Goal: Task Accomplishment & Management: Manage account settings

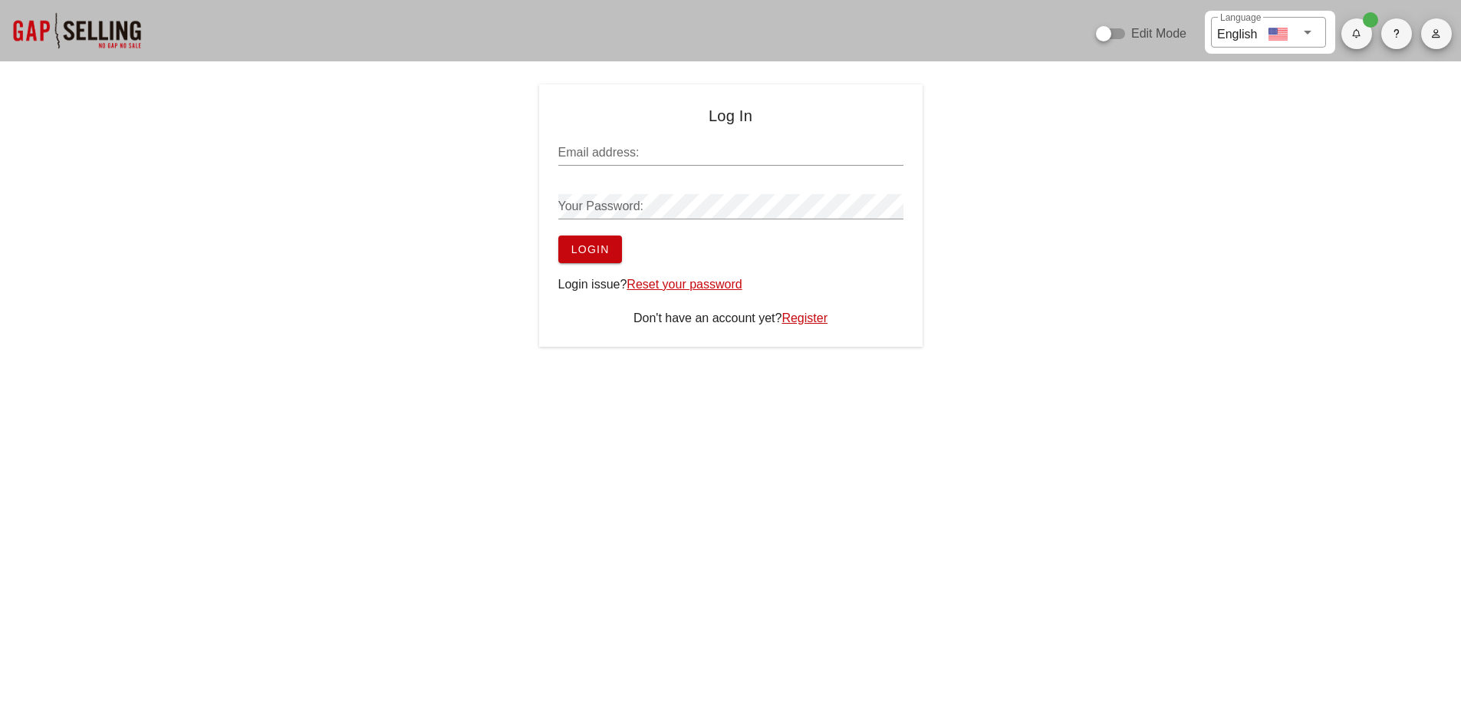
type input "sean@salesgrowth.com"
click at [605, 257] on button "Login" at bounding box center [590, 250] width 64 height 28
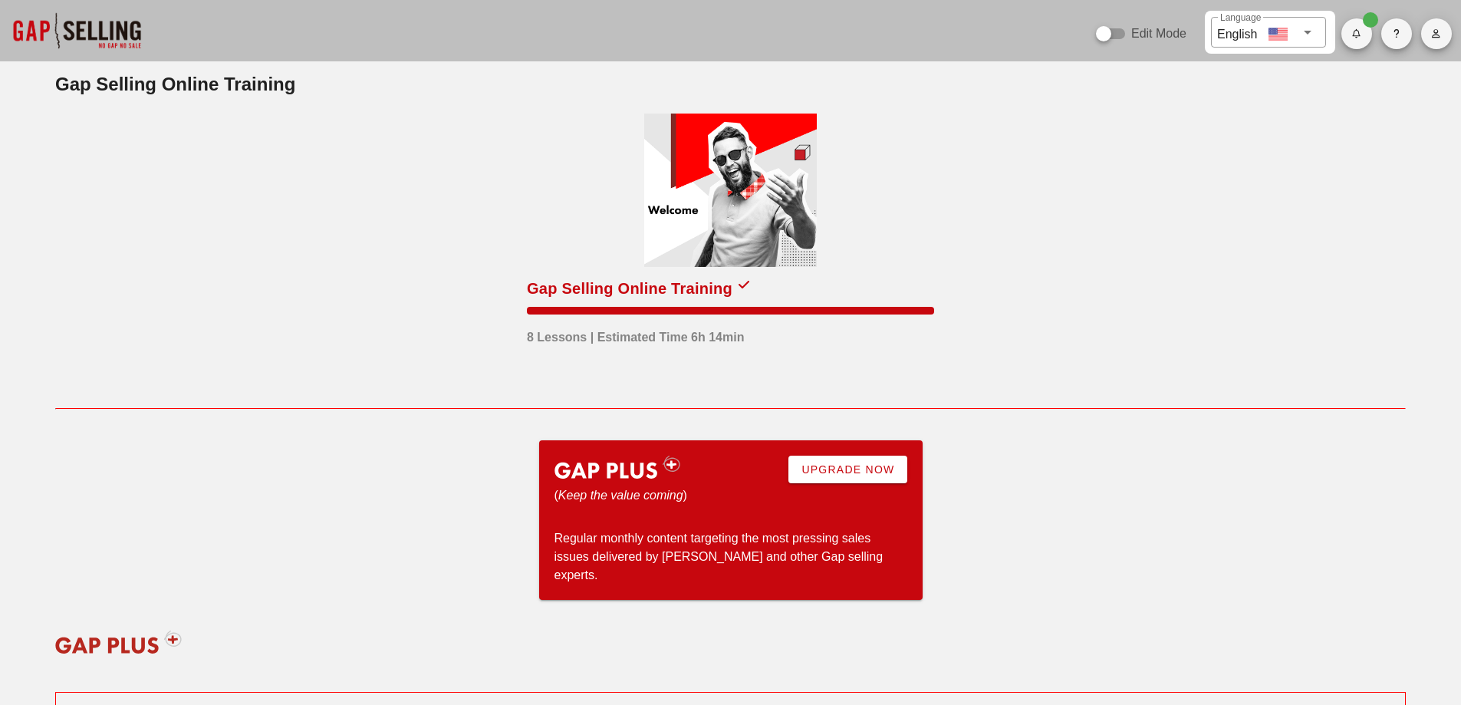
click at [1446, 35] on span "button" at bounding box center [1436, 33] width 31 height 9
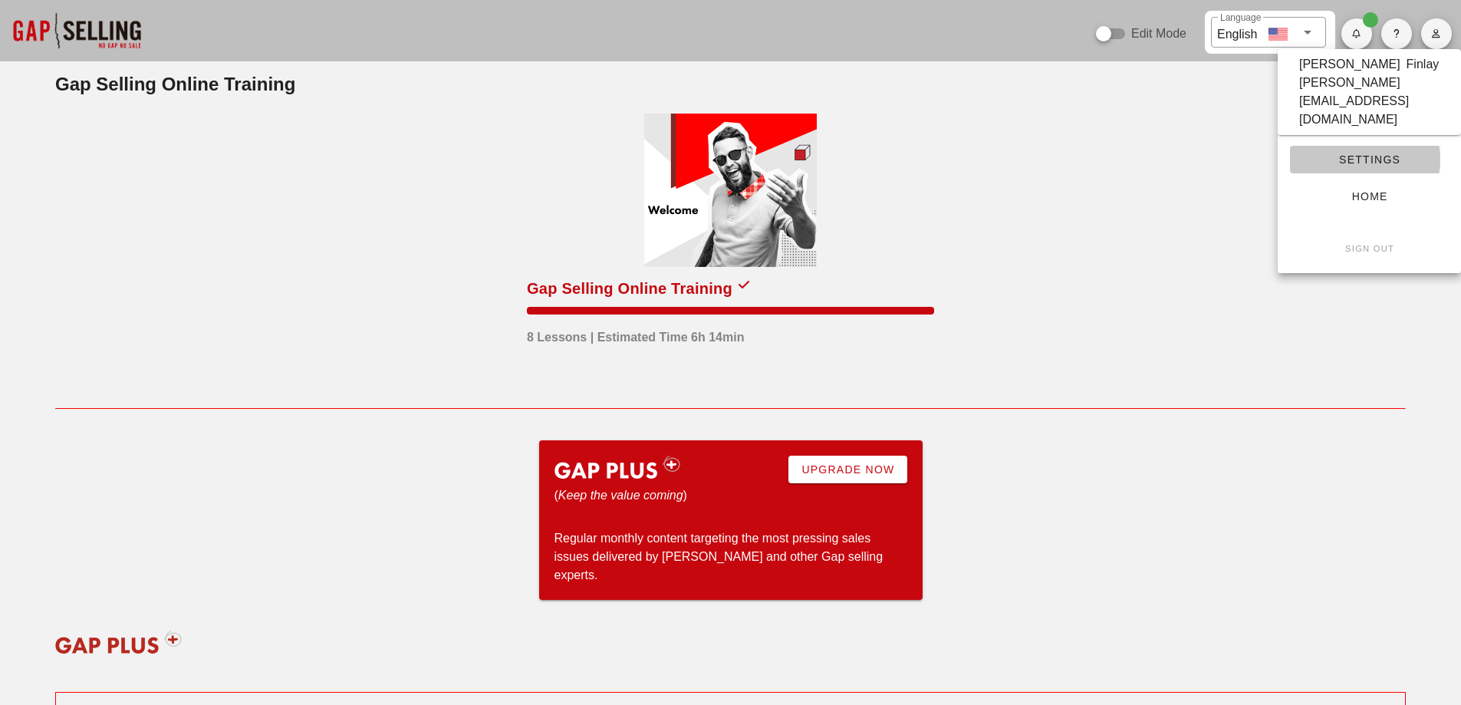
click at [1386, 146] on link "Settings" at bounding box center [1369, 160] width 159 height 28
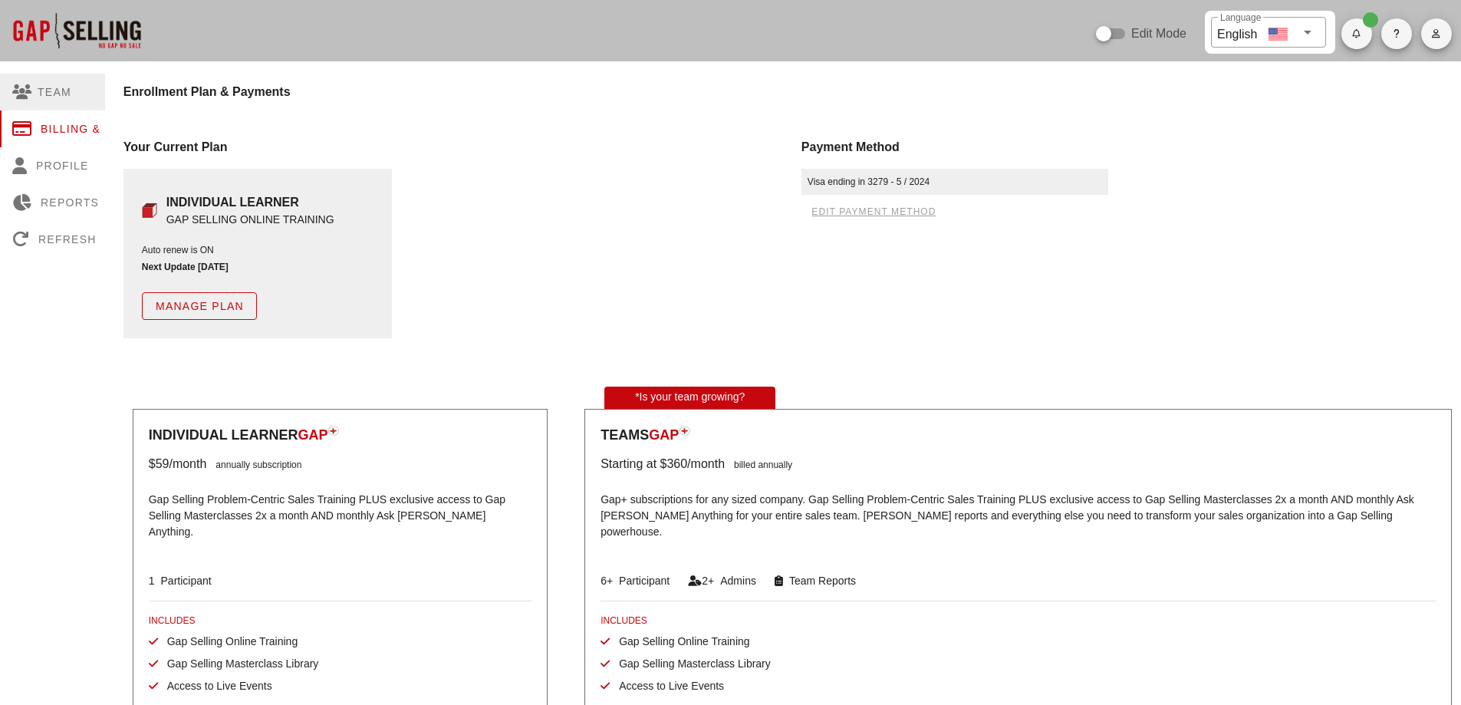
click at [49, 104] on div "Team" at bounding box center [74, 92] width 149 height 37
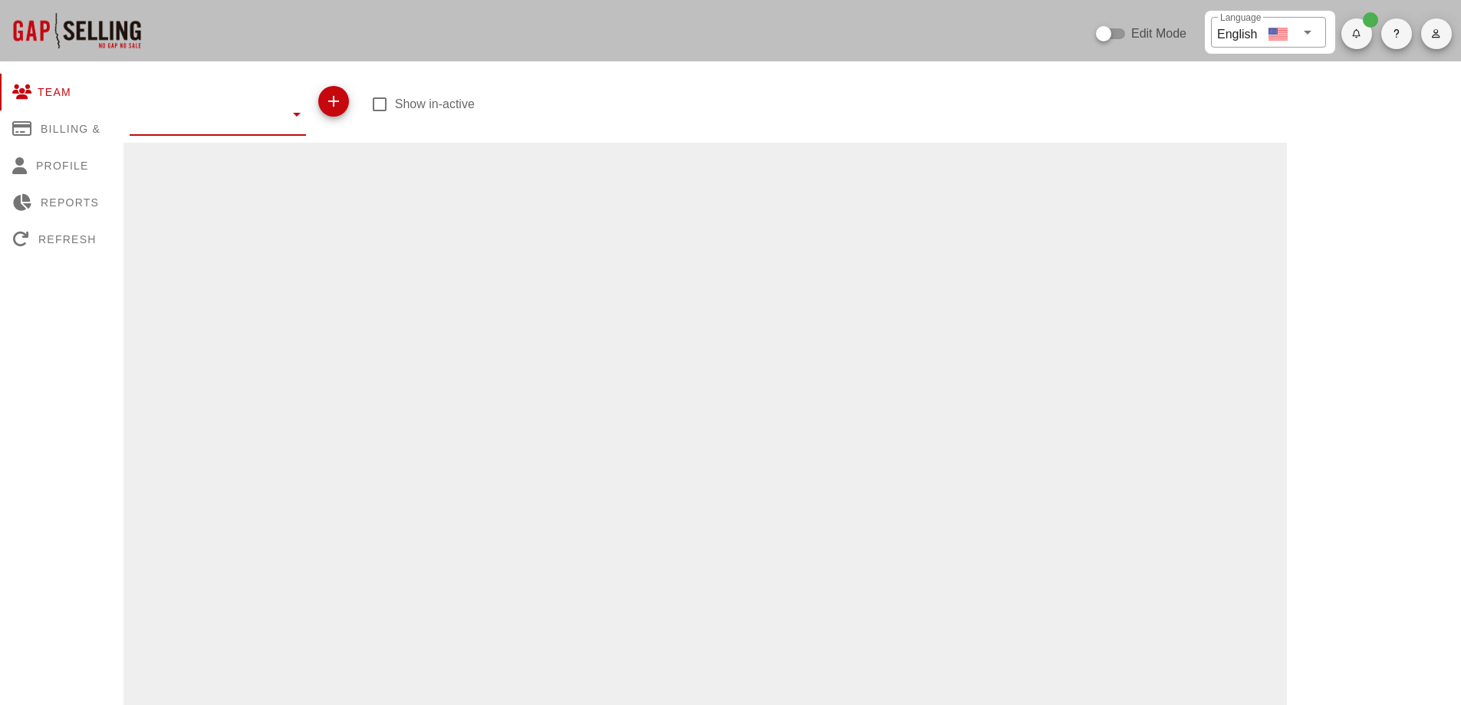
click at [241, 107] on input "text" at bounding box center [207, 113] width 155 height 25
click at [548, 146] on div at bounding box center [706, 672] width 1164 height 1058
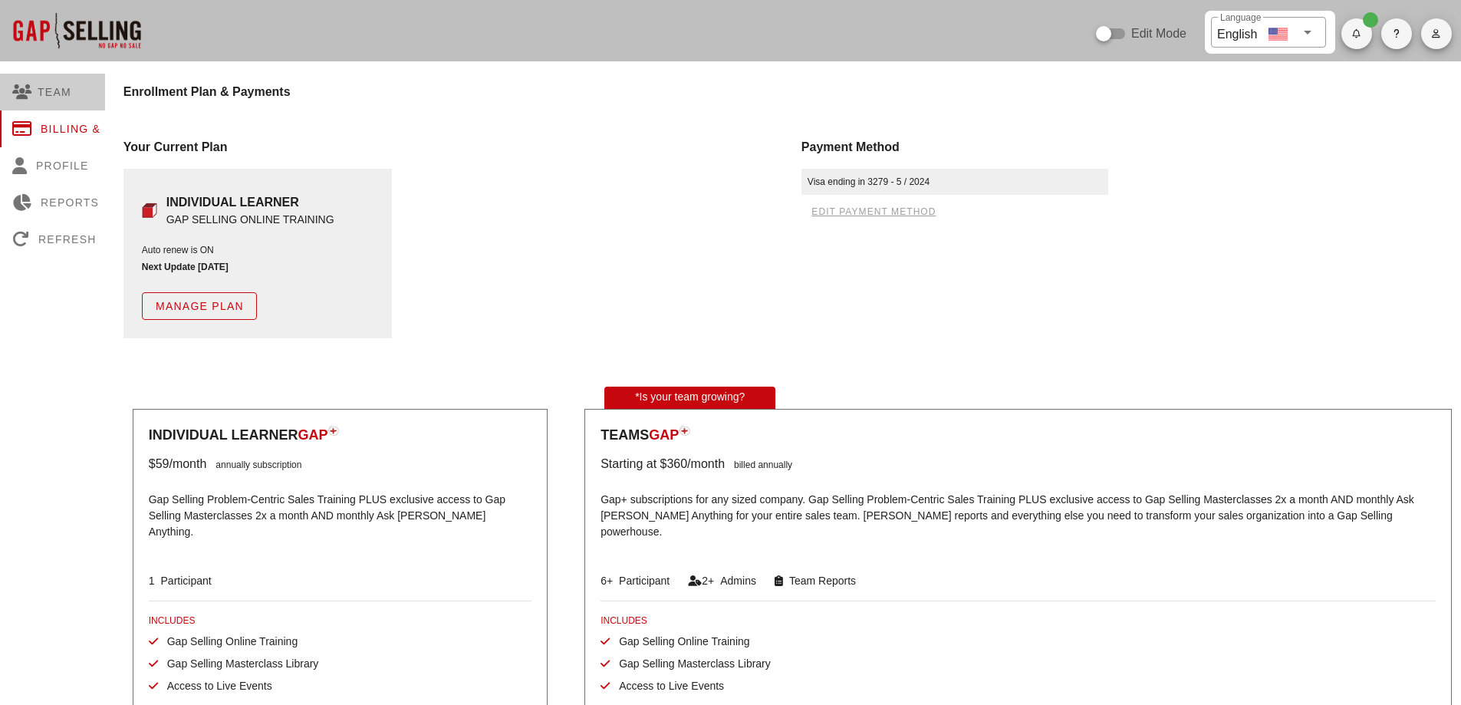
click at [57, 96] on div "Team" at bounding box center [74, 92] width 149 height 37
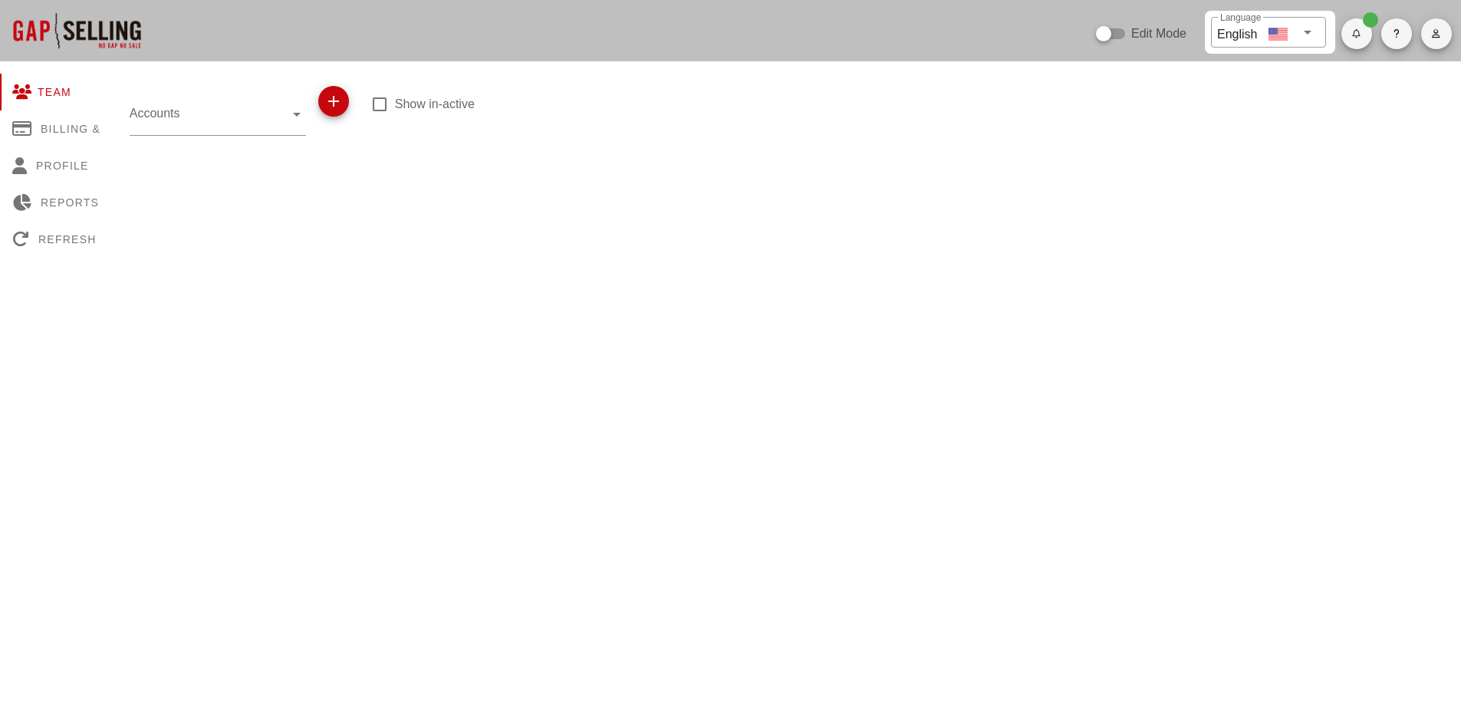
click at [216, 121] on input "Accounts" at bounding box center [207, 113] width 155 height 25
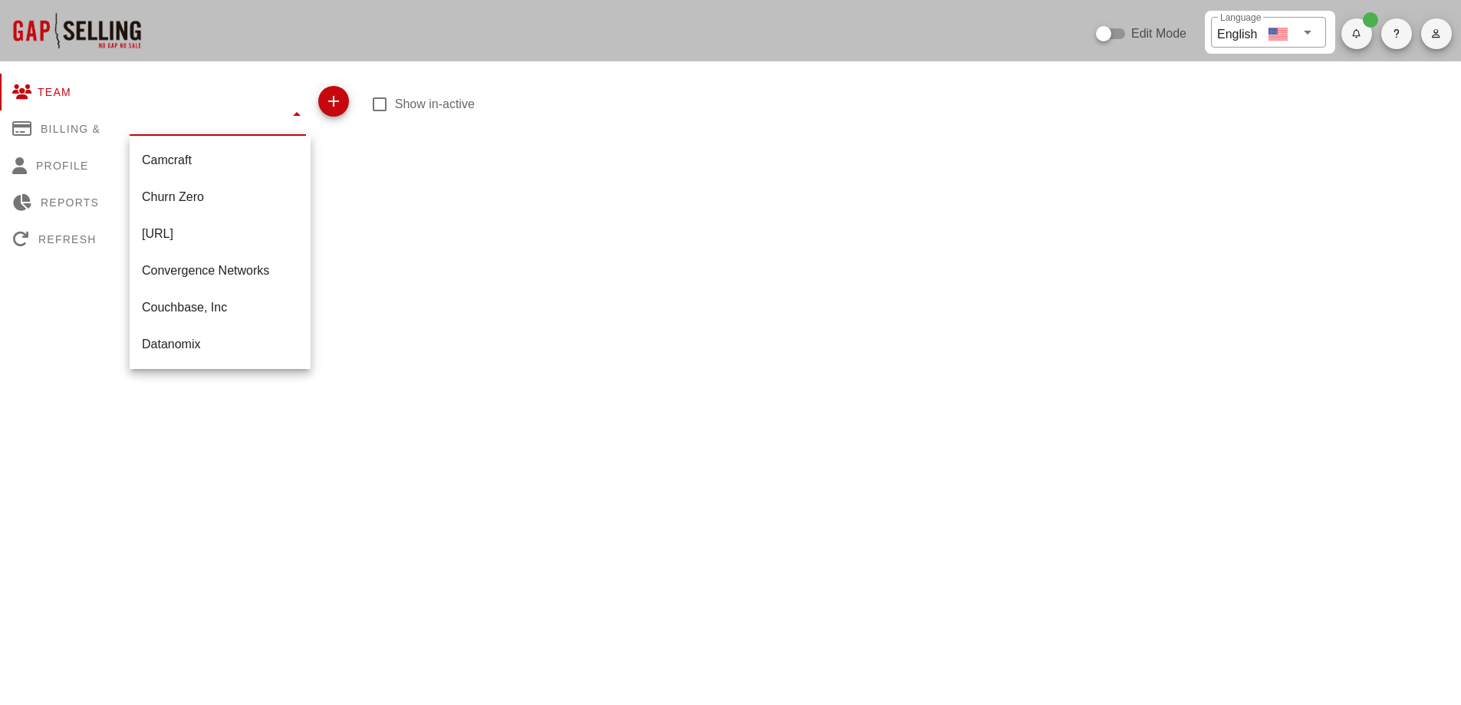
scroll to position [255, 0]
click at [222, 199] on div "Blades Group LLC" at bounding box center [220, 200] width 156 height 15
type input "Blades Group LLC"
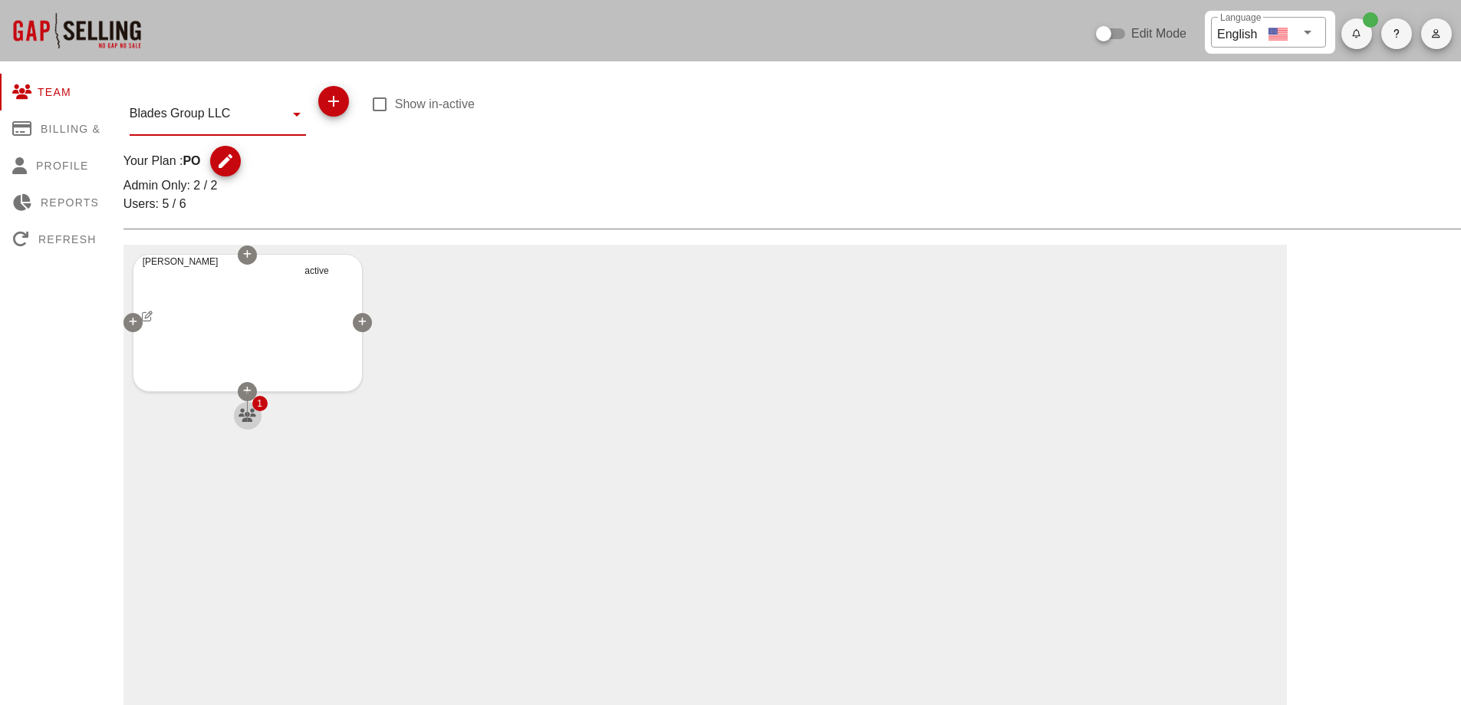
click at [247, 424] on button "button" at bounding box center [248, 416] width 28 height 28
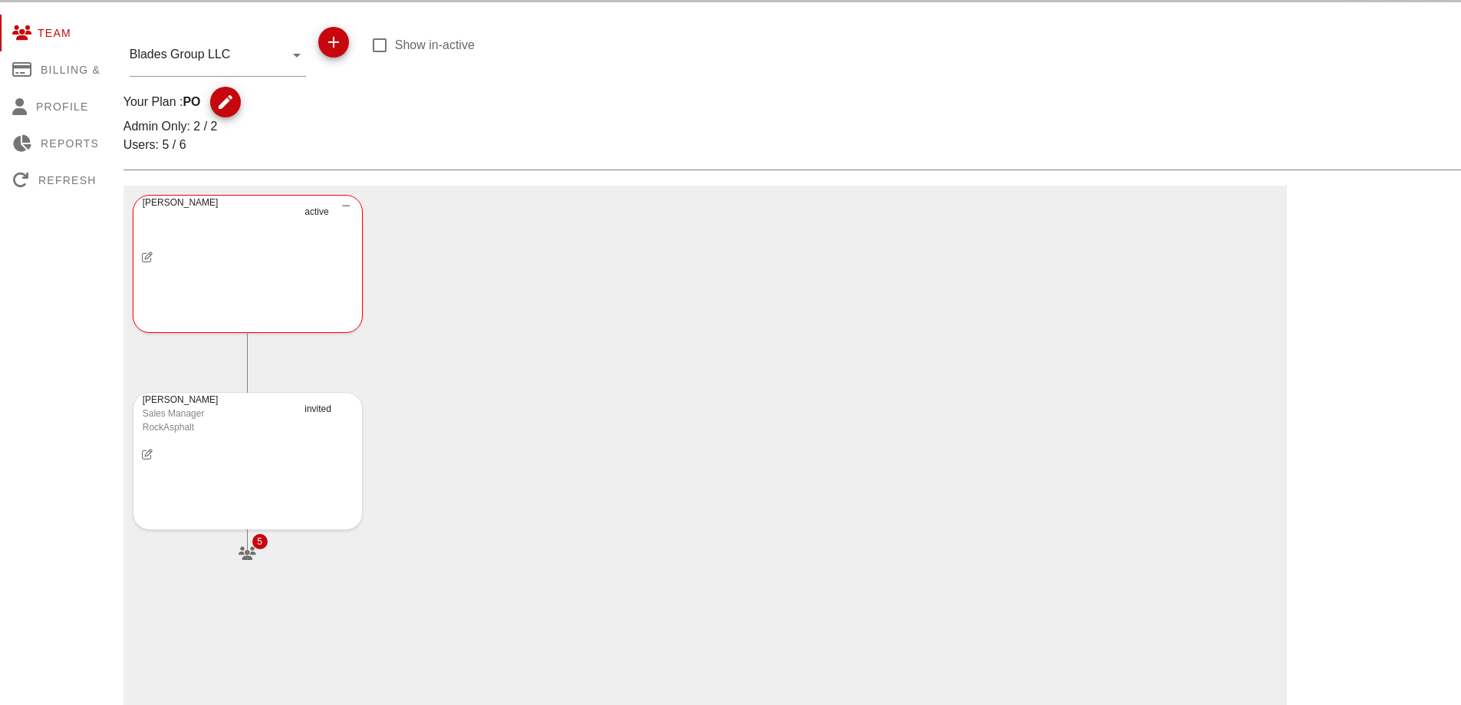
scroll to position [153, 0]
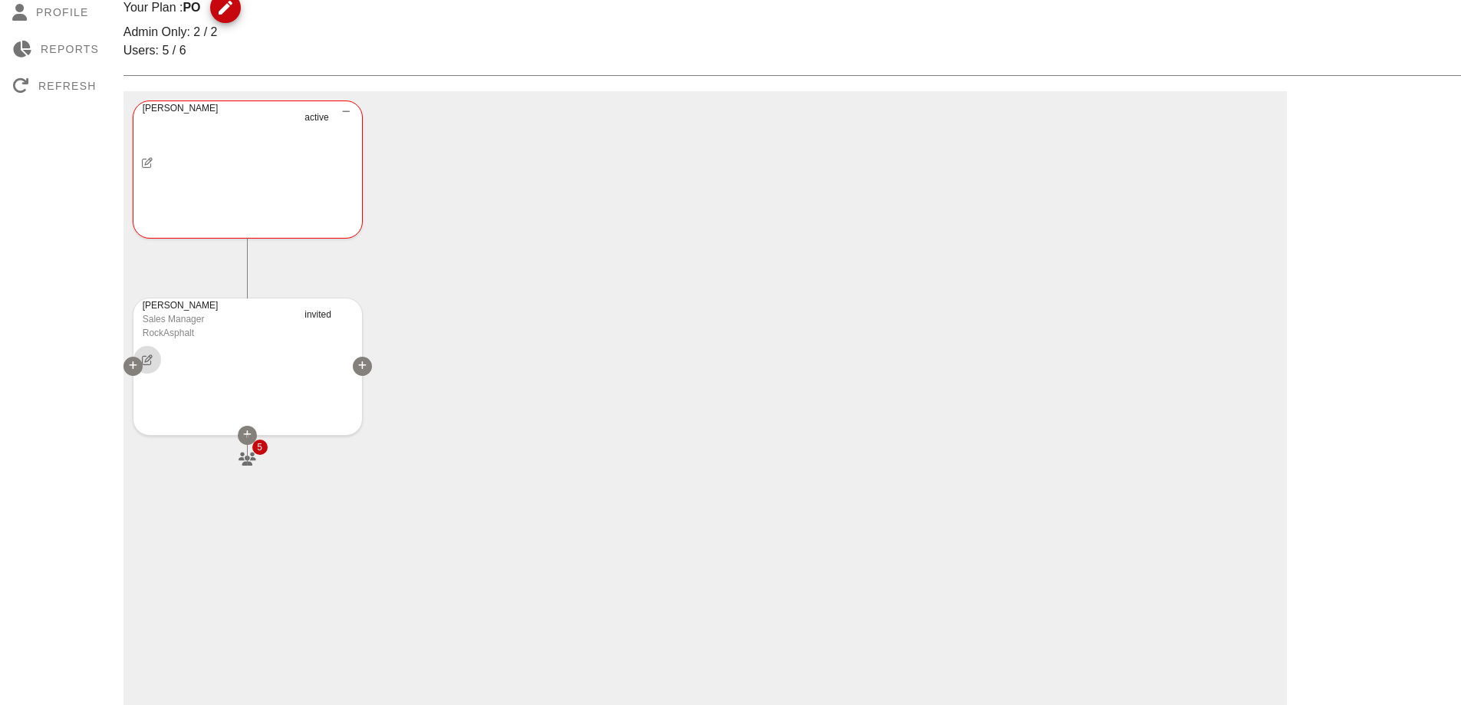
click at [151, 362] on icon "button" at bounding box center [146, 359] width 13 height 11
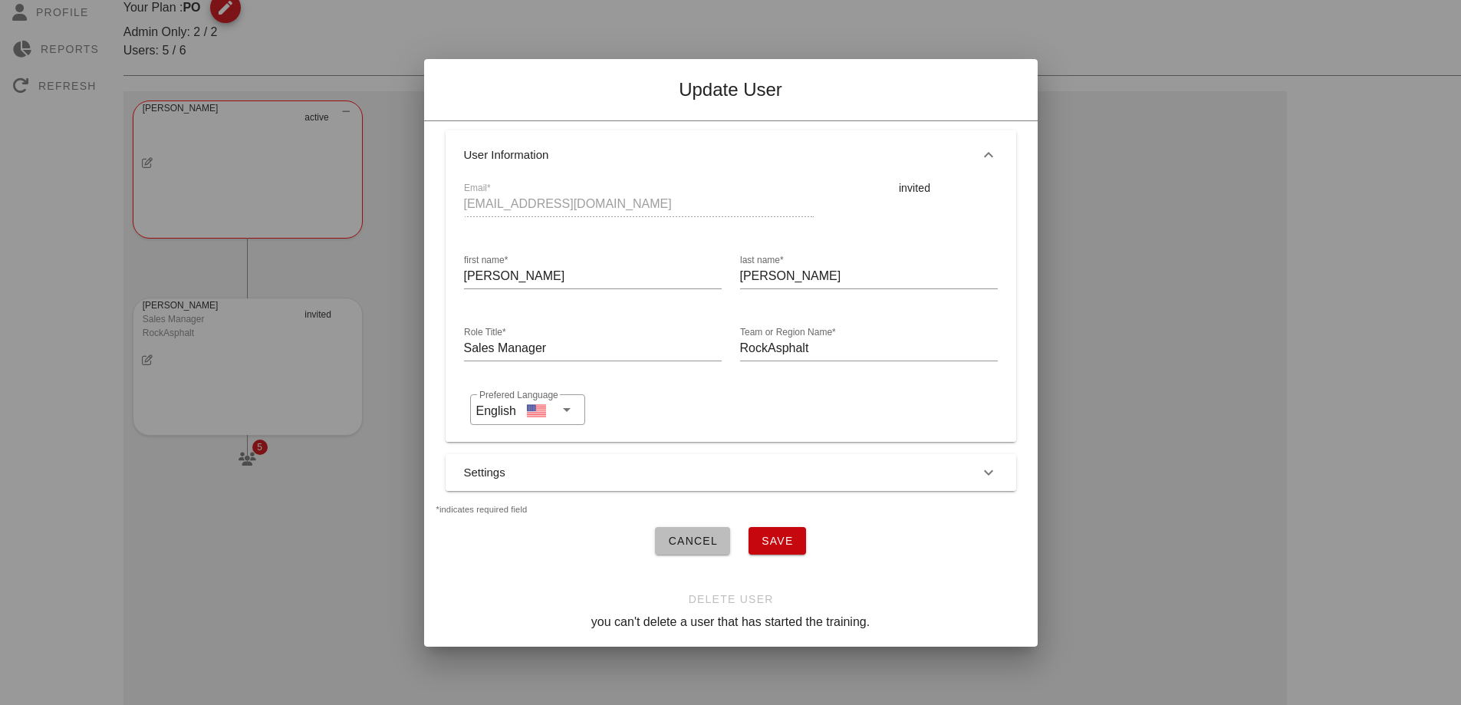
click at [565, 200] on div "Email* drushin@rockasphalt.com" at bounding box center [639, 206] width 368 height 72
click at [691, 544] on button "Cancel" at bounding box center [692, 541] width 75 height 28
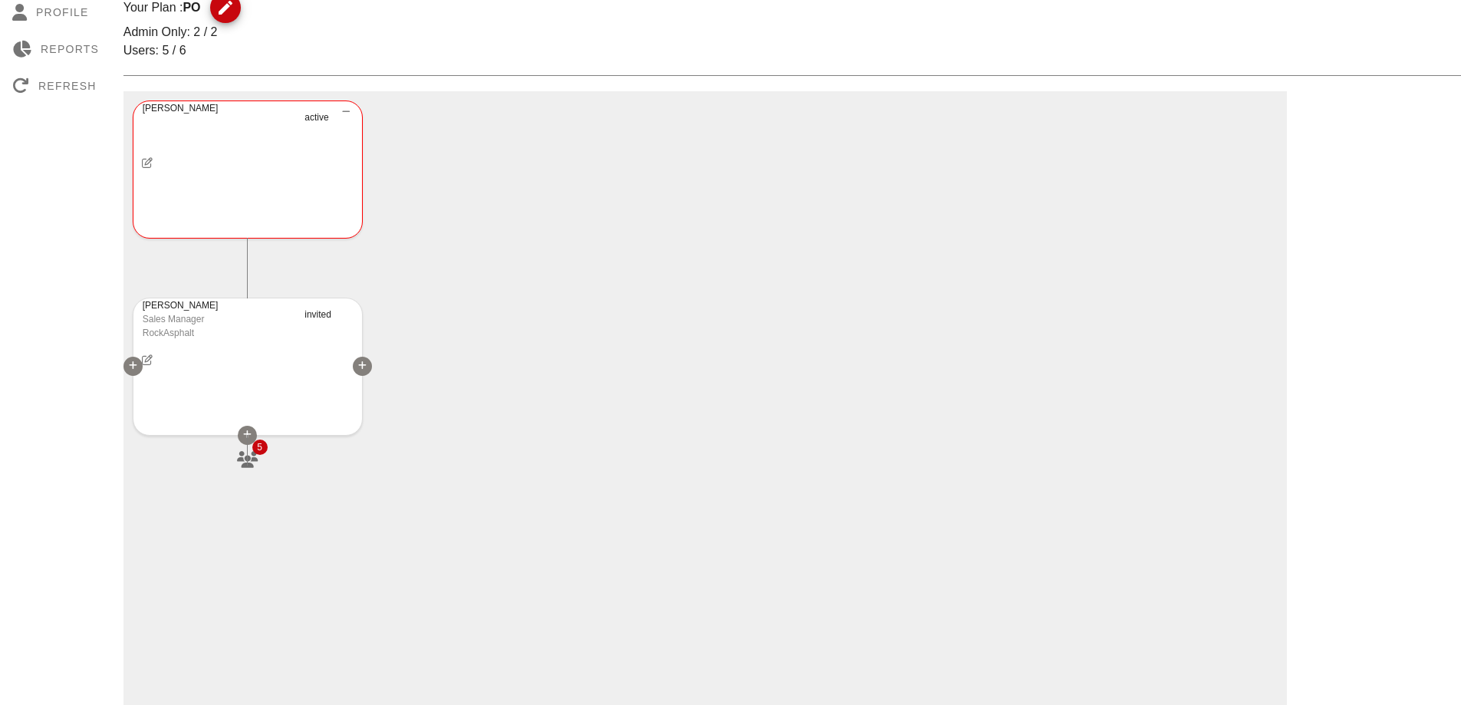
click at [245, 462] on icon "button" at bounding box center [248, 459] width 24 height 17
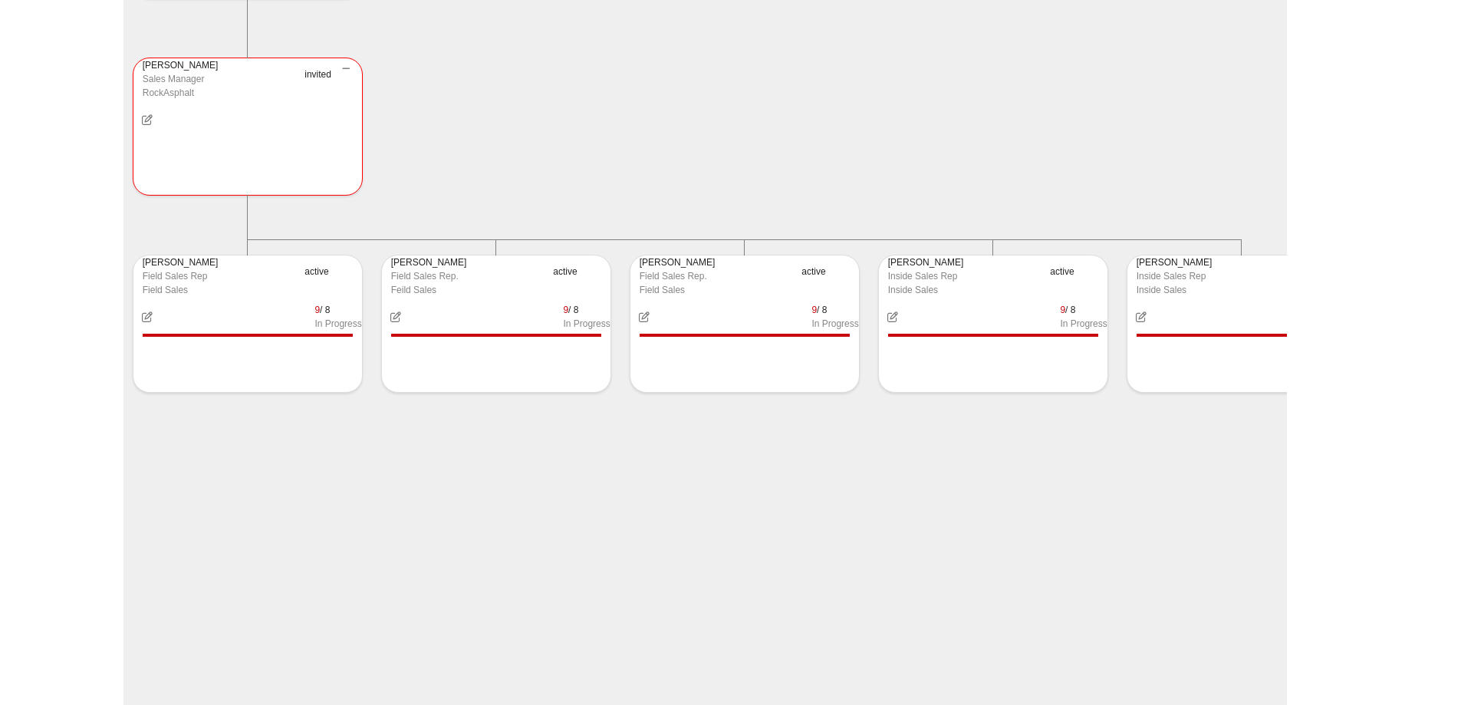
scroll to position [460, 0]
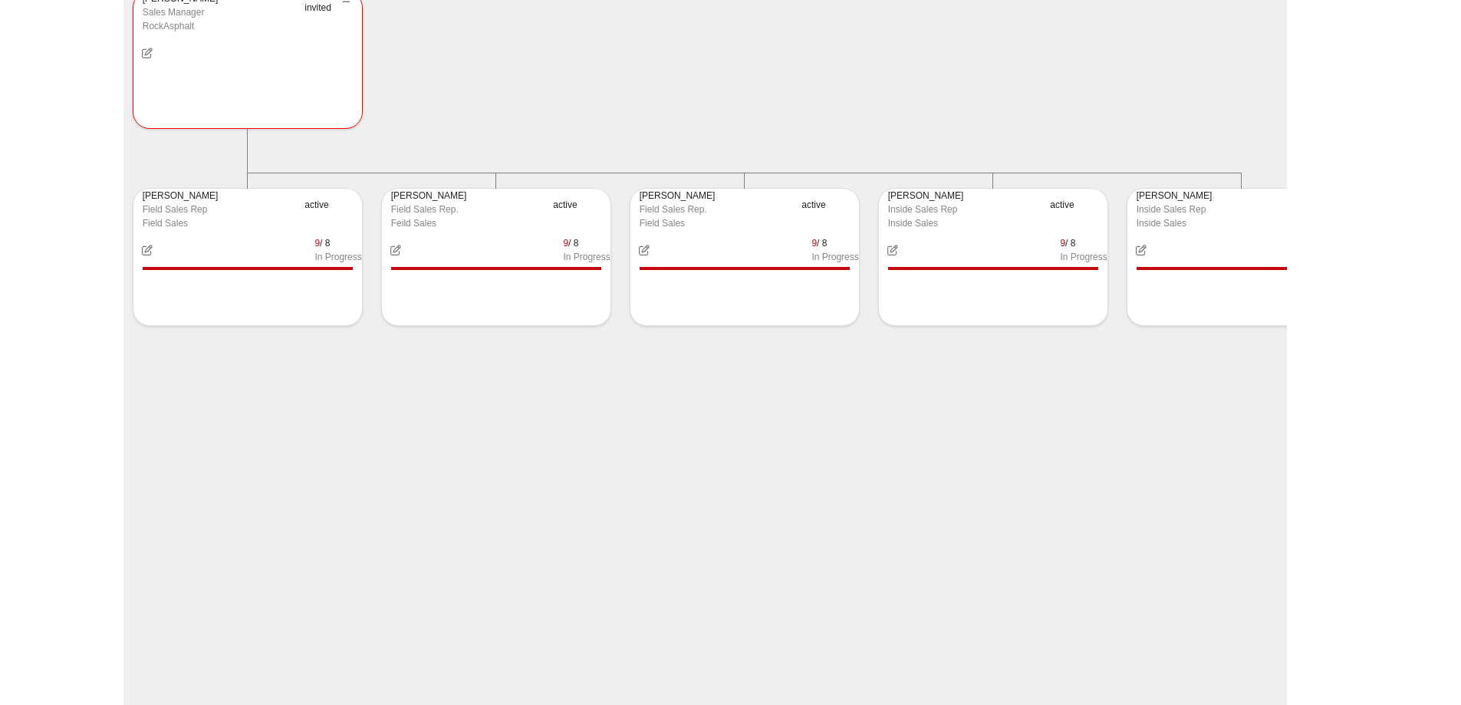
click at [729, 456] on div "Andrew Blades active 1 Dustin Rushin Sales Manager RockAsphalt invited 5 Carson…" at bounding box center [706, 313] width 1164 height 1058
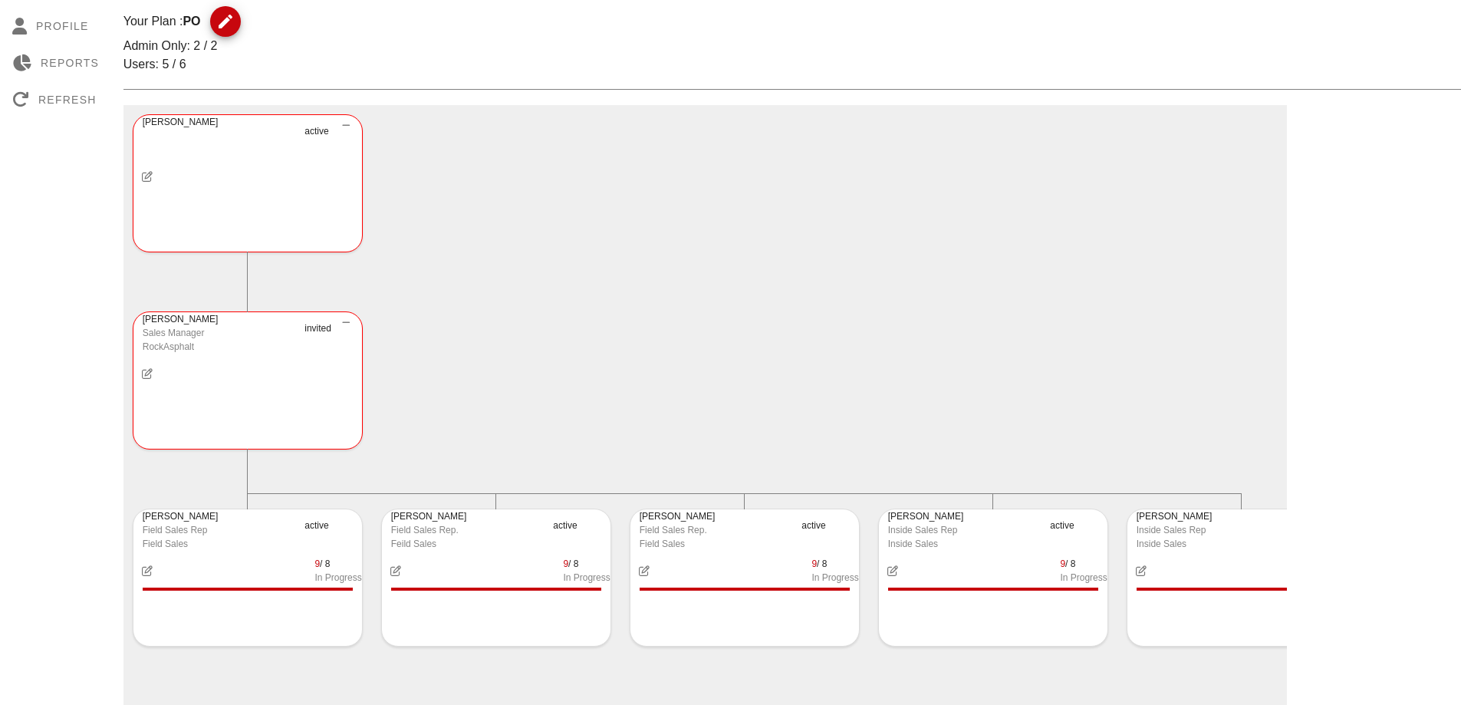
scroll to position [153, 0]
